Goal: Task Accomplishment & Management: Manage account settings

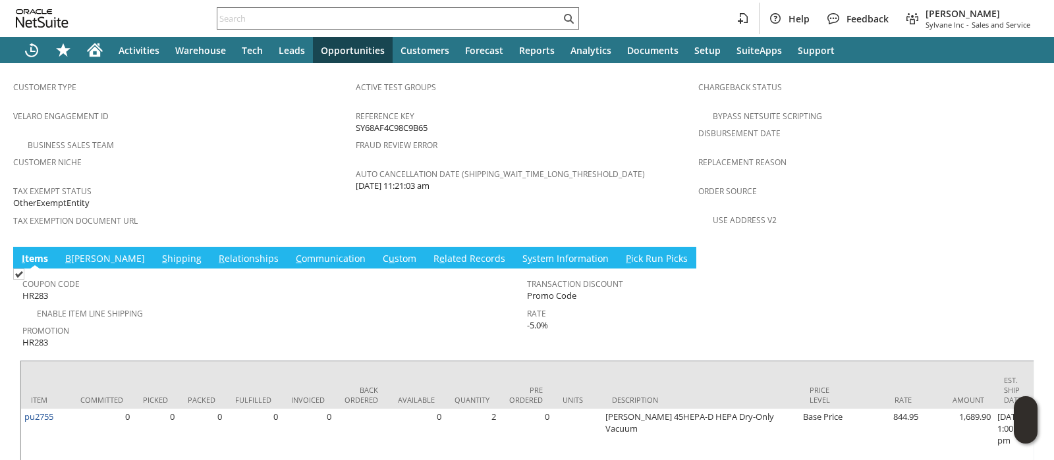
scroll to position [833, 0]
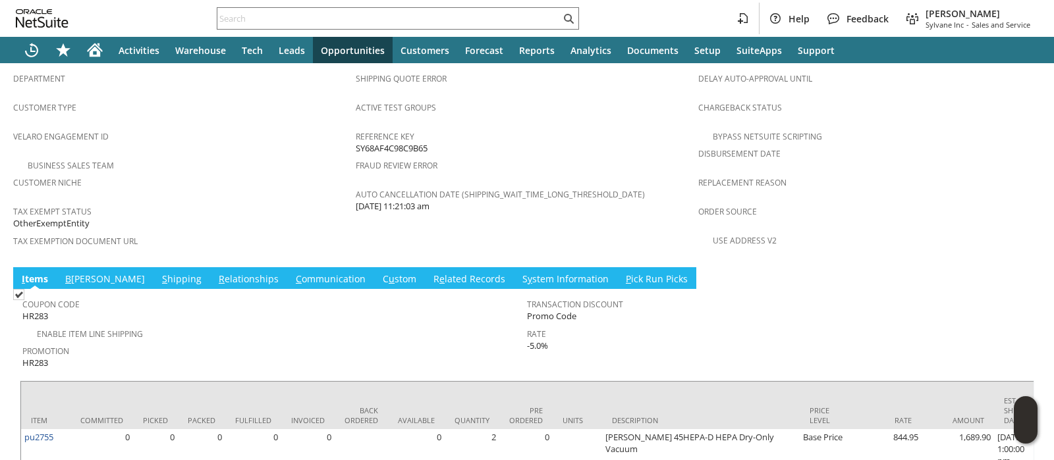
click at [159, 273] on link "S hipping" at bounding box center [182, 280] width 46 height 14
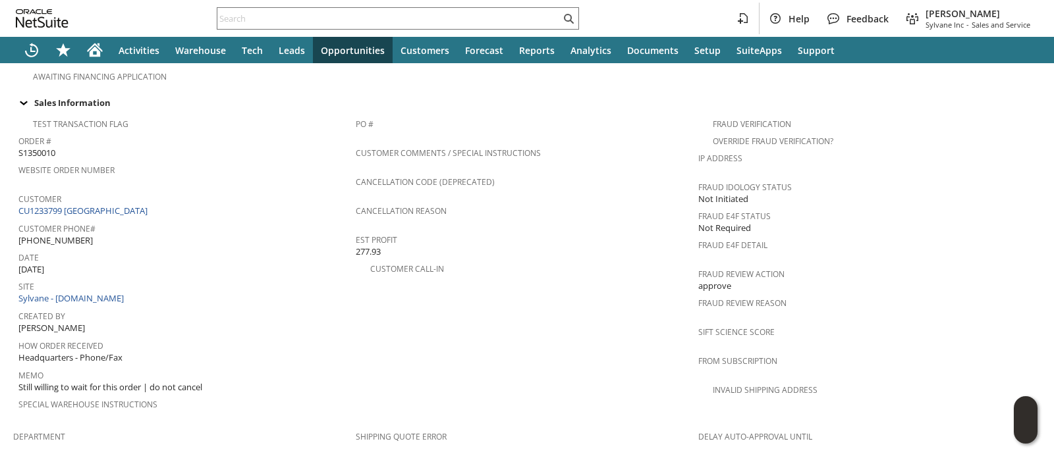
scroll to position [887, 0]
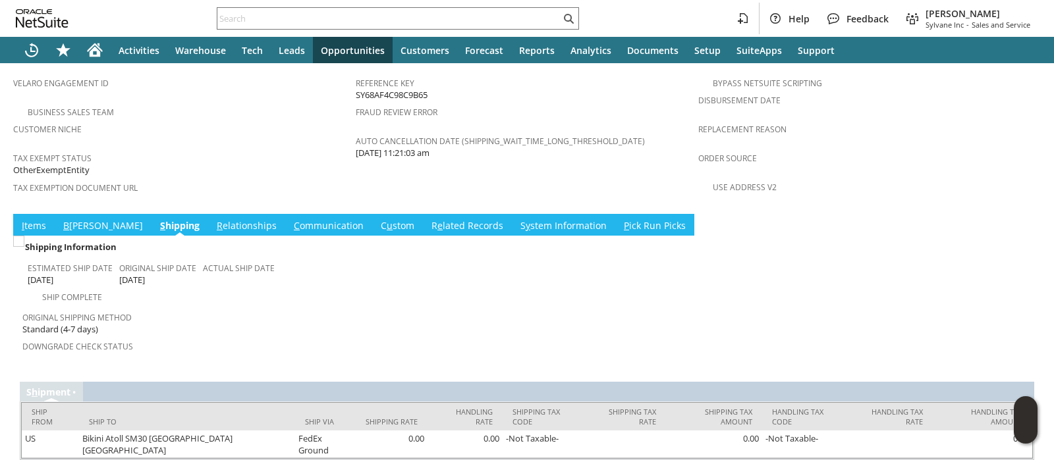
click at [39, 219] on link "I tems" at bounding box center [33, 226] width 31 height 14
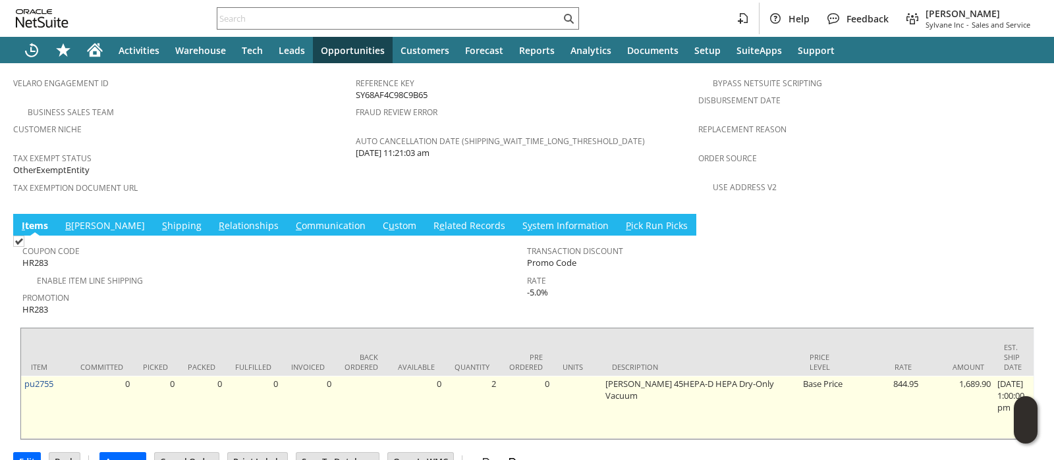
click at [66, 376] on td "pu2755" at bounding box center [45, 407] width 49 height 63
copy tr "pu2755"
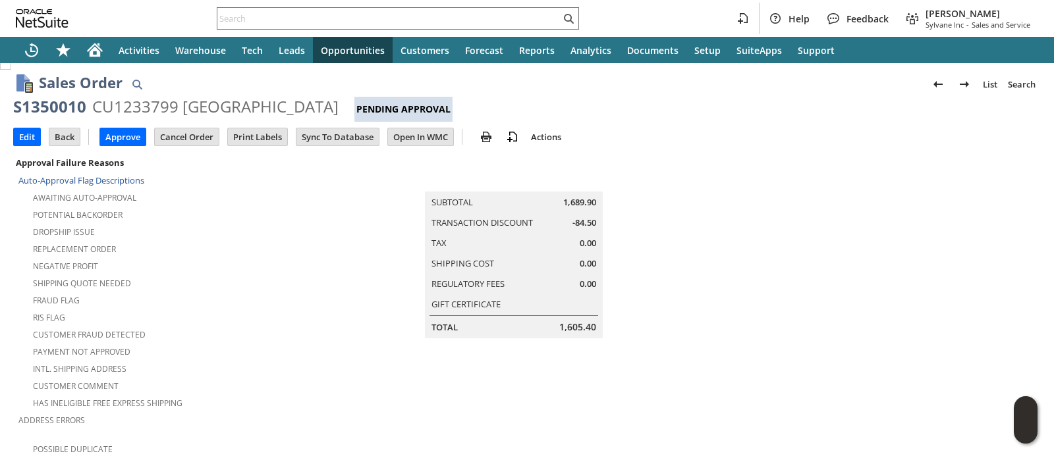
scroll to position [0, 0]
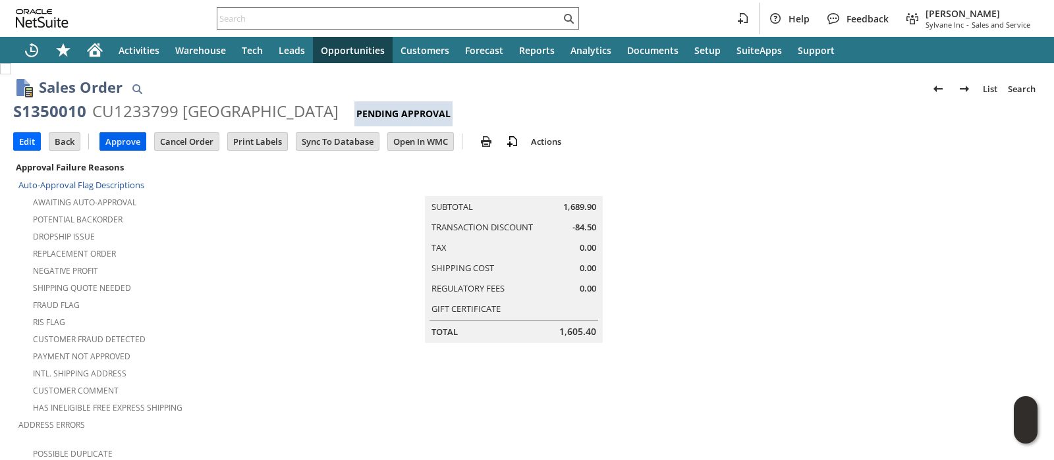
click at [126, 145] on input "Approve" at bounding box center [122, 141] width 45 height 17
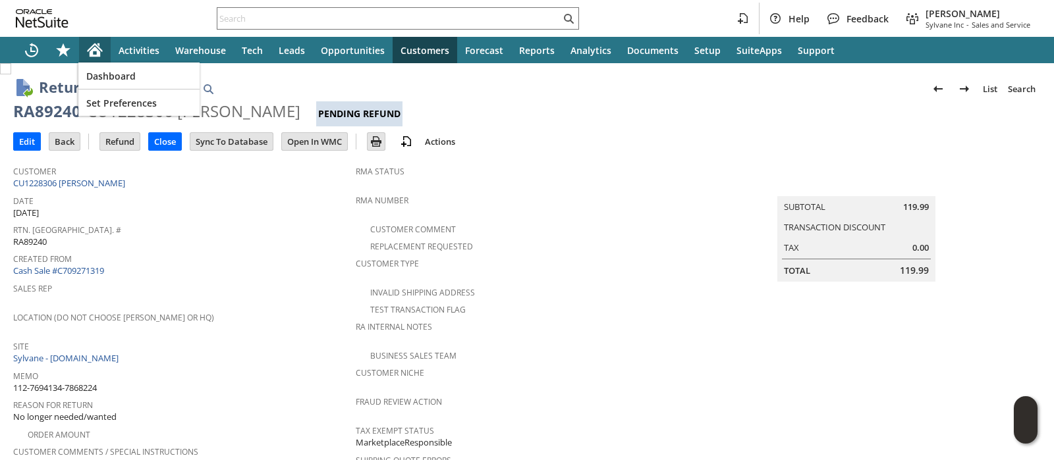
click at [105, 51] on div "Home" at bounding box center [95, 50] width 32 height 26
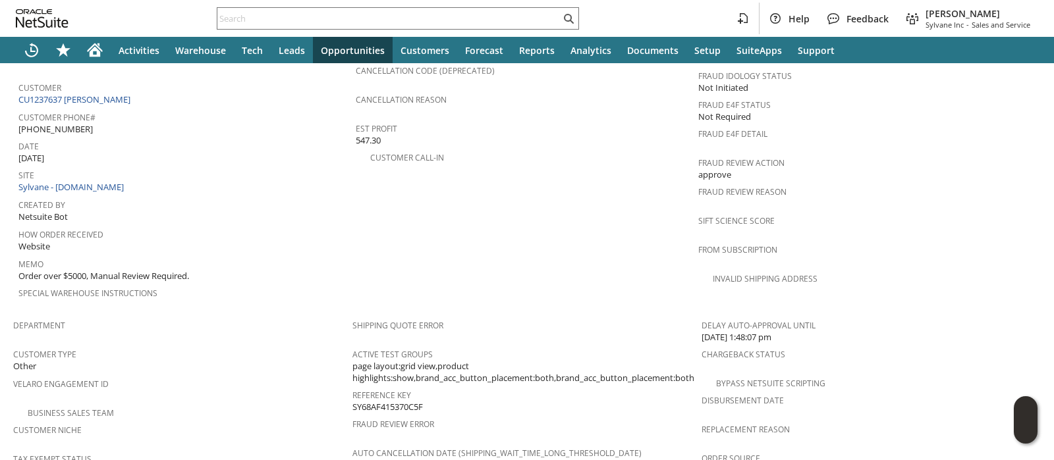
scroll to position [658, 0]
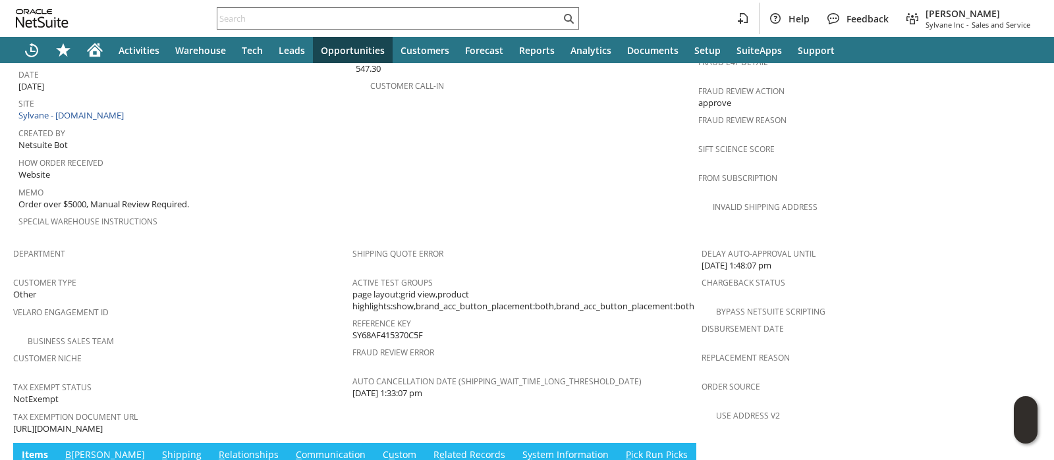
click at [103, 423] on span "[URL][DOMAIN_NAME]" at bounding box center [58, 429] width 90 height 13
copy tbody "[URL][DOMAIN_NAME]"
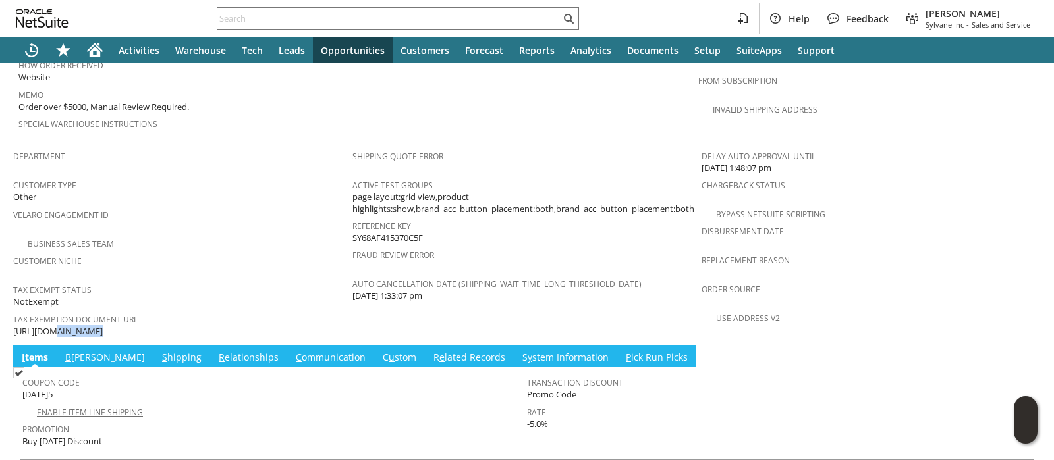
scroll to position [879, 0]
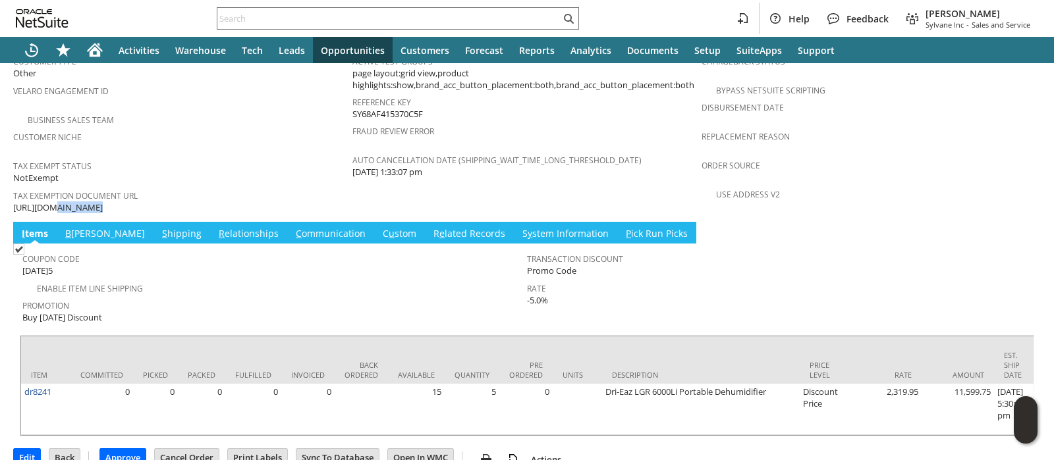
click at [76, 227] on link "B illing" at bounding box center [105, 234] width 86 height 14
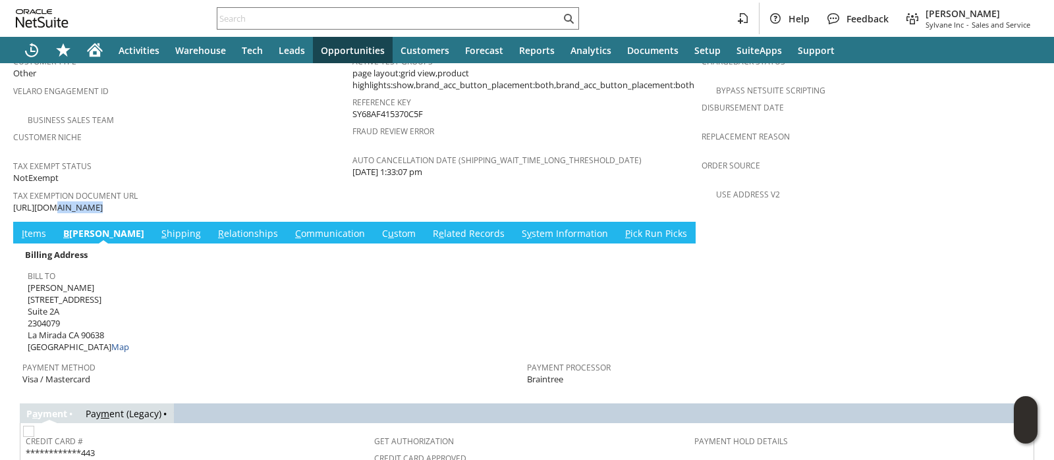
click at [158, 227] on link "S hipping" at bounding box center [181, 234] width 46 height 14
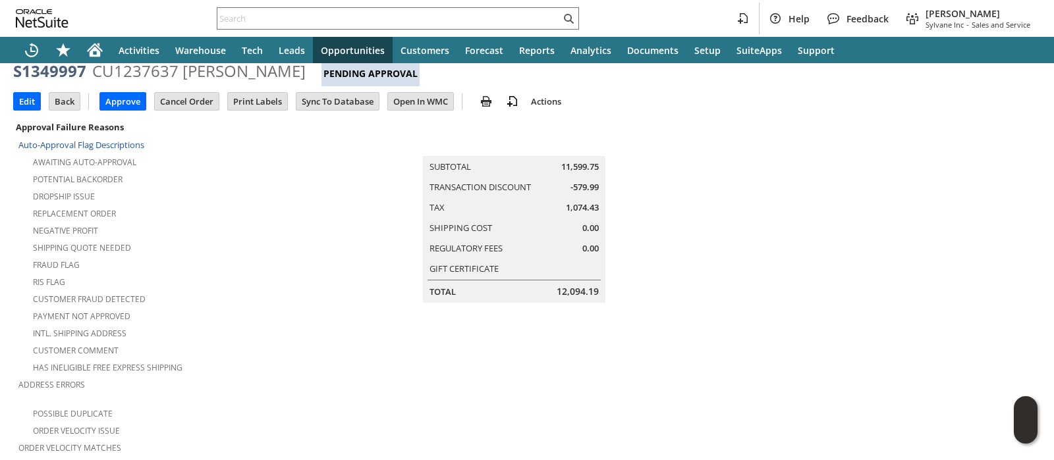
scroll to position [0, 0]
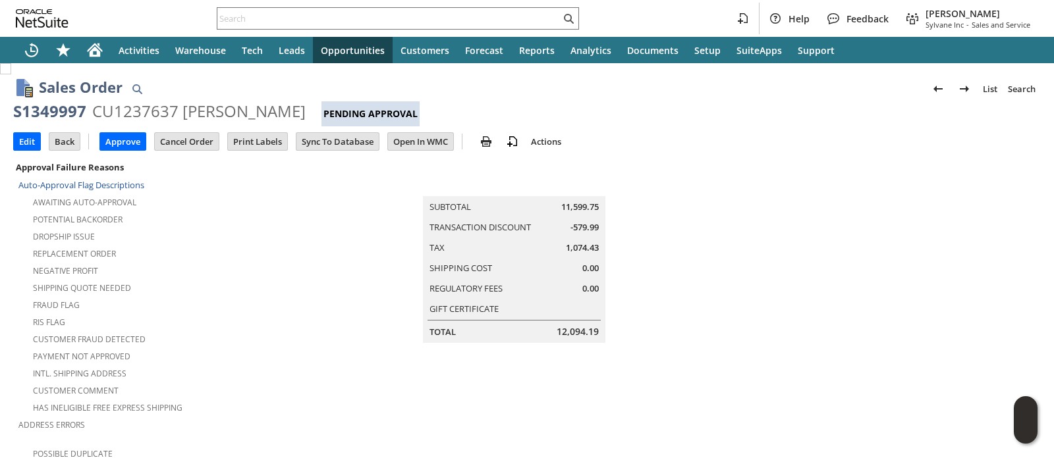
click at [55, 112] on div "S1349997" at bounding box center [49, 111] width 73 height 21
copy div "S1349997"
click at [20, 141] on input "Edit" at bounding box center [27, 141] width 26 height 17
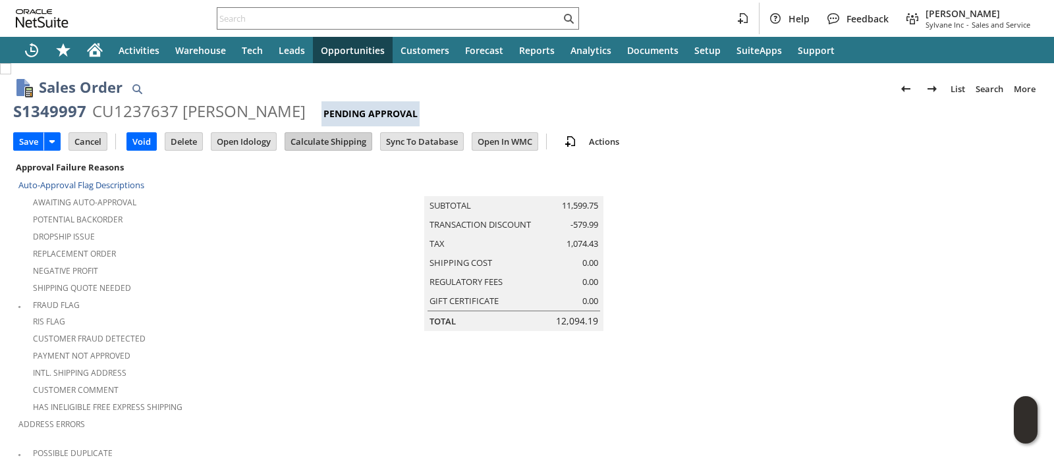
click at [334, 142] on input "Calculate Shipping" at bounding box center [328, 141] width 86 height 17
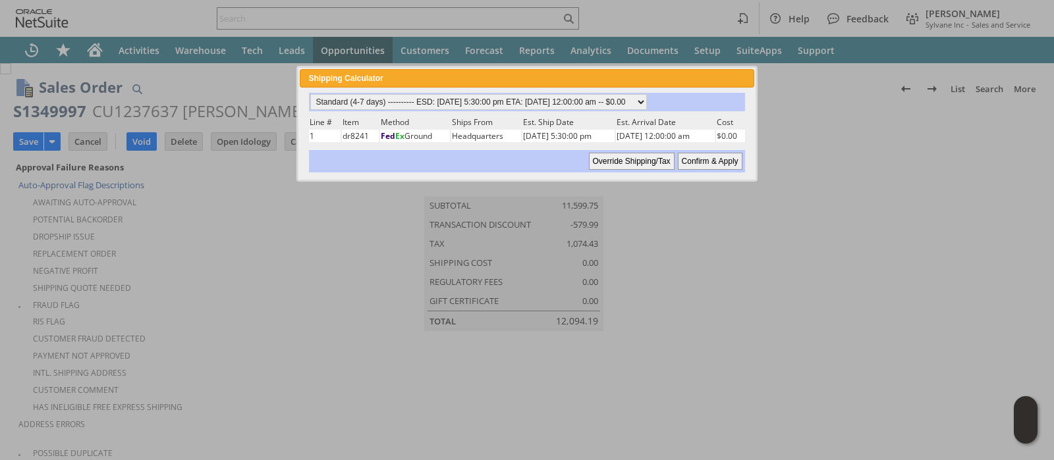
click at [725, 159] on input "Confirm & Apply" at bounding box center [710, 161] width 65 height 17
type input "Reseller"
type input "[DATE]"
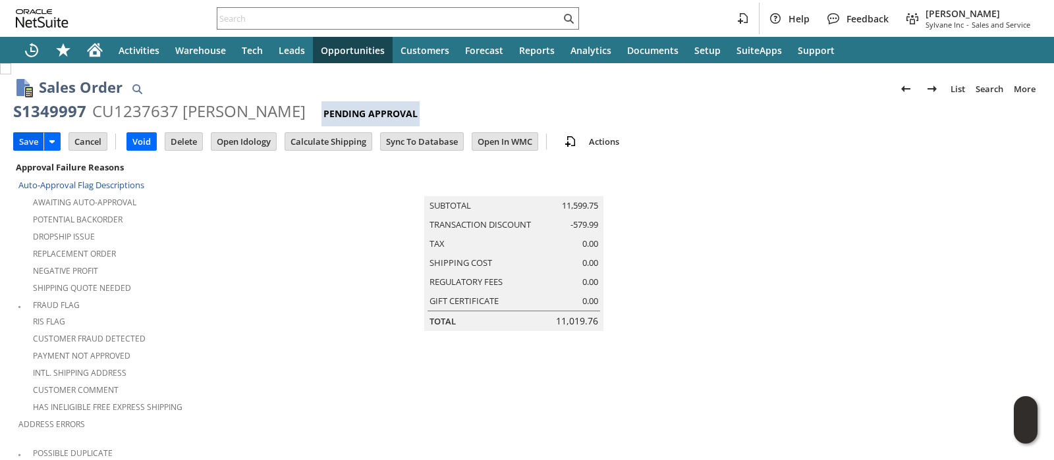
click at [23, 142] on input "Save" at bounding box center [29, 141] width 30 height 17
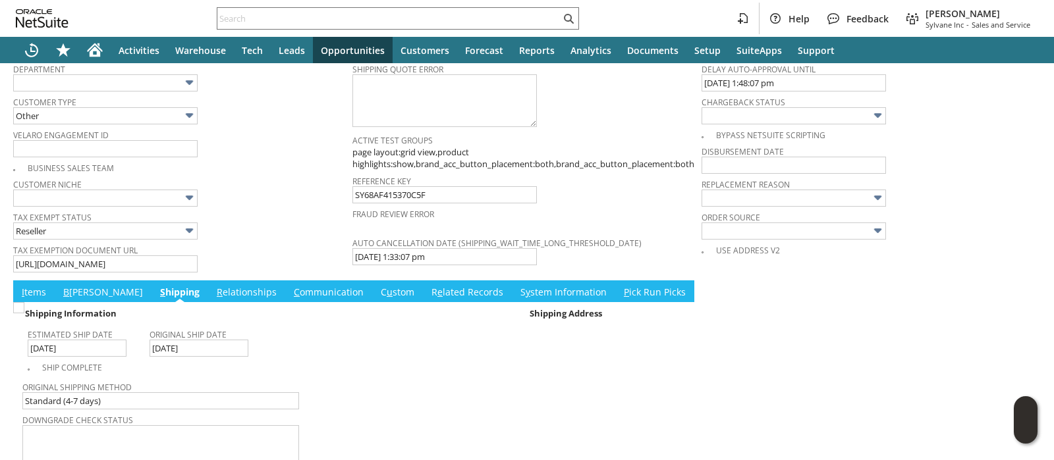
scroll to position [1134, 0]
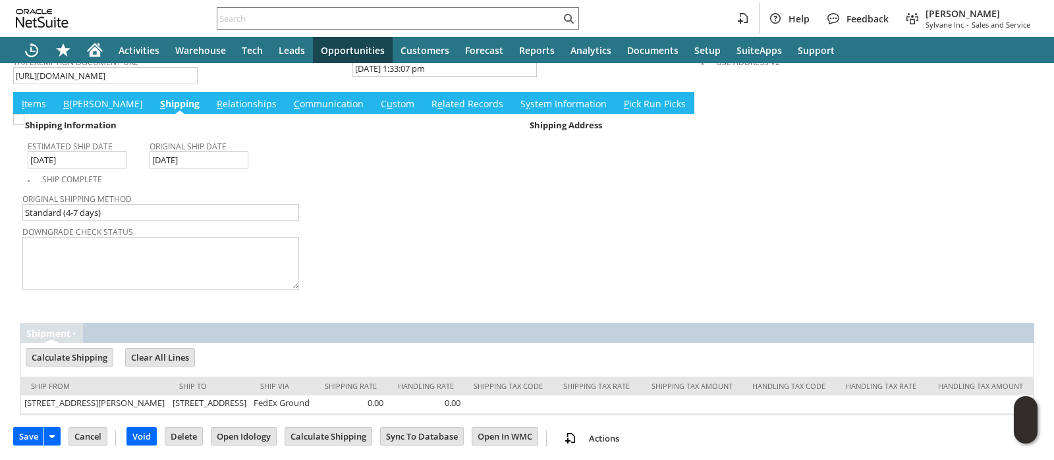
click at [34, 97] on link "I tems" at bounding box center [33, 104] width 31 height 14
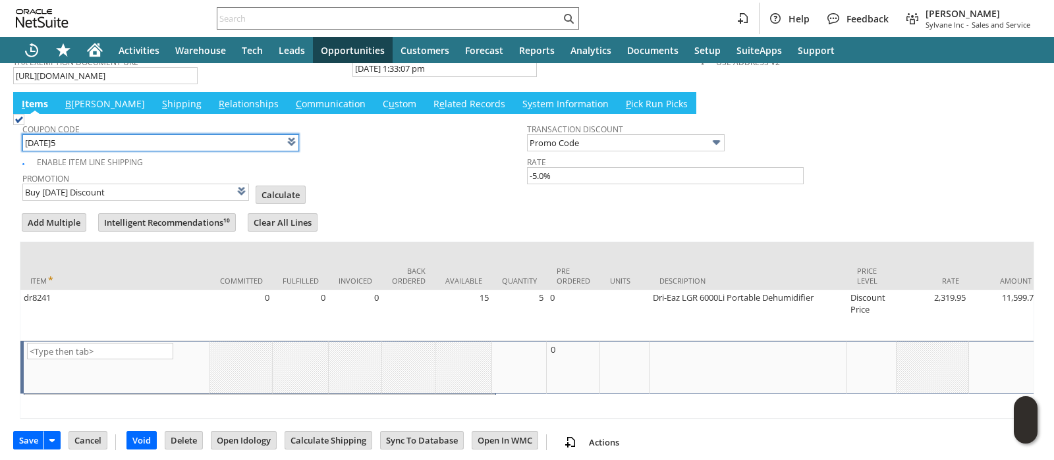
scroll to position [1132, 0]
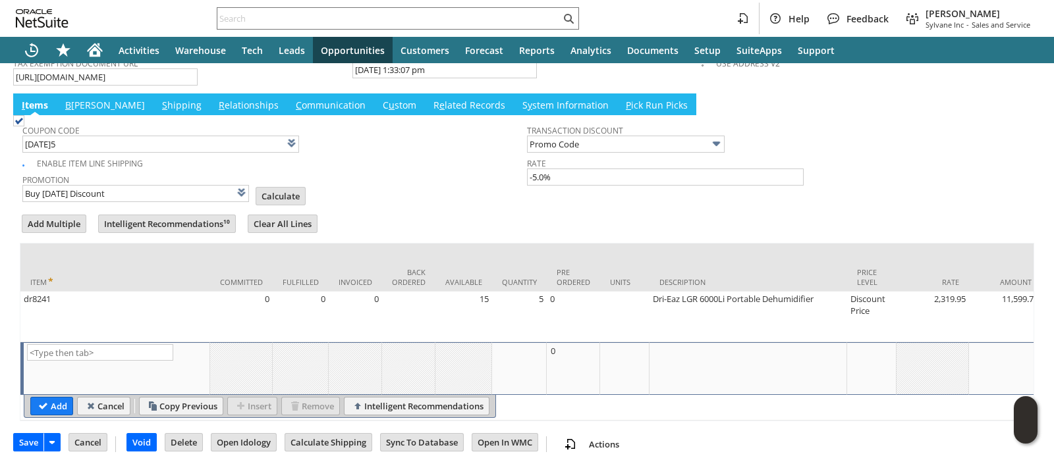
click at [256, 187] on span "Calculate" at bounding box center [285, 197] width 58 height 21
click at [256, 188] on input "Calculate" at bounding box center [280, 196] width 49 height 17
type input "Promo Code"
type input "-5.0%"
click at [24, 437] on input "Save" at bounding box center [29, 442] width 30 height 17
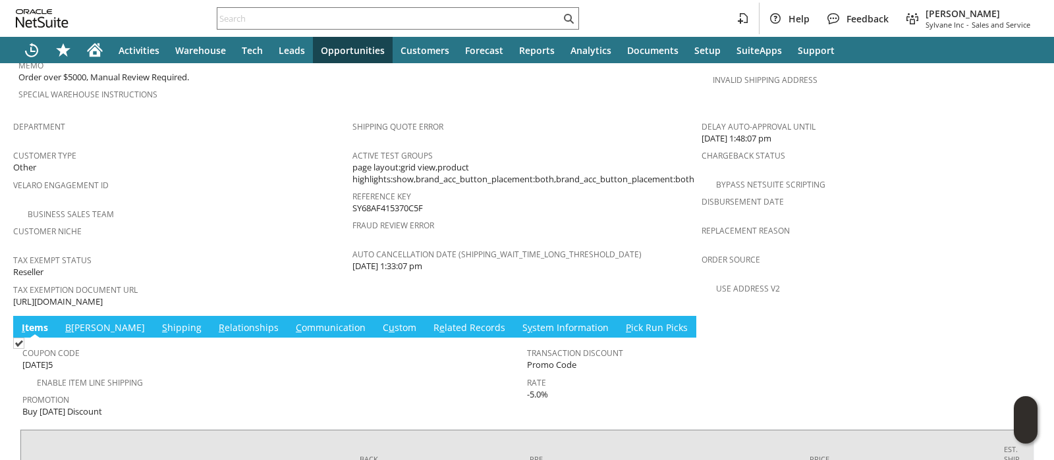
scroll to position [906, 0]
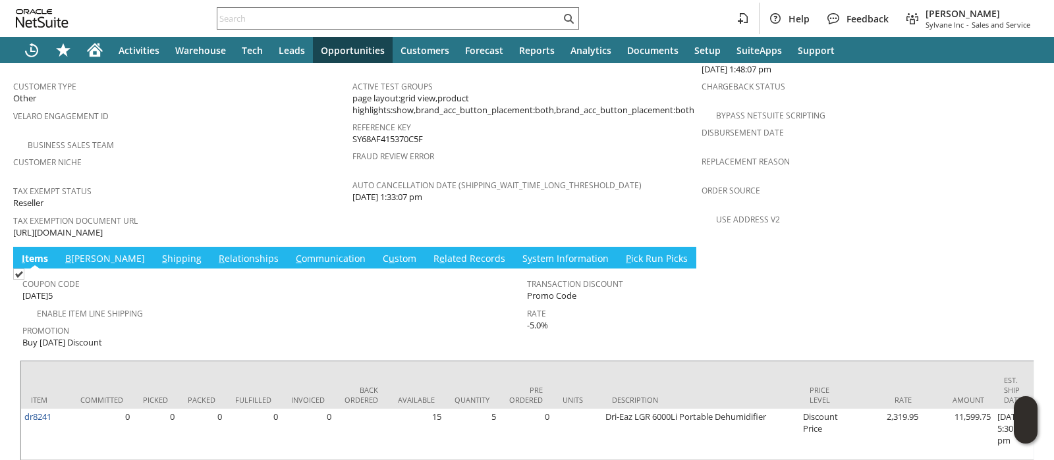
click at [159, 252] on link "S hipping" at bounding box center [182, 259] width 46 height 14
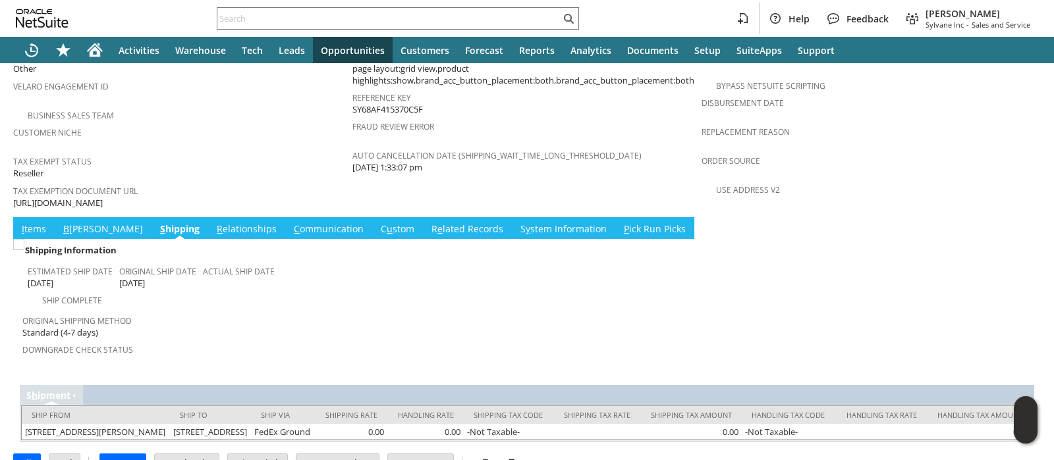
scroll to position [950, 0]
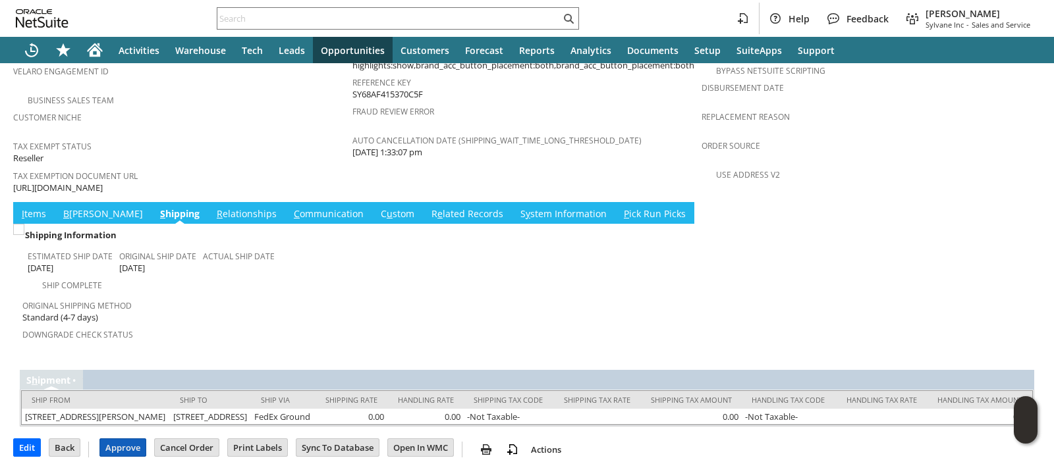
click at [111, 439] on input "Approve" at bounding box center [122, 447] width 45 height 17
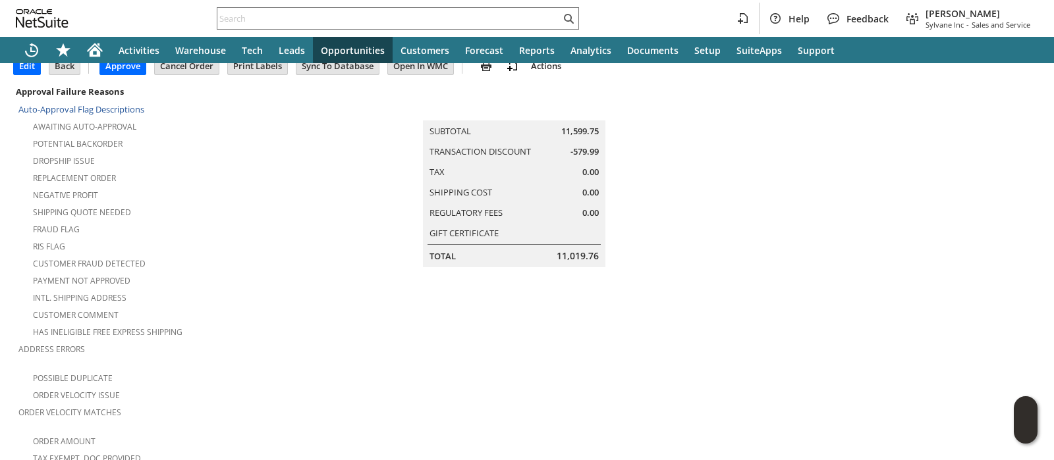
scroll to position [209, 0]
